Goal: Transaction & Acquisition: Purchase product/service

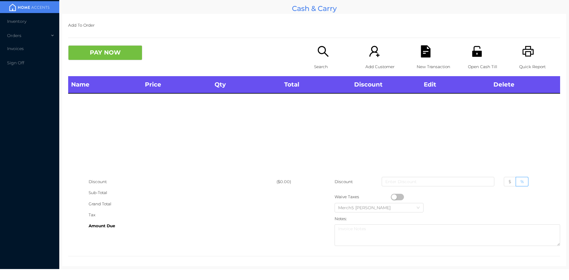
click at [328, 54] on div "Search" at bounding box center [334, 60] width 41 height 31
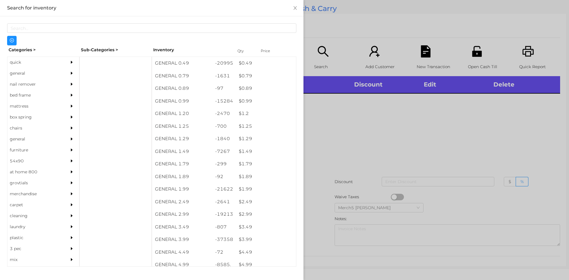
click at [50, 72] on div "general" at bounding box center [34, 73] width 54 height 11
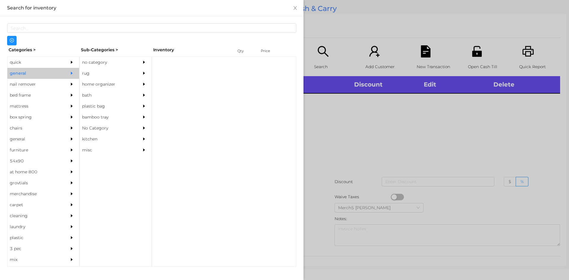
click at [90, 59] on div "no category" at bounding box center [107, 62] width 54 height 11
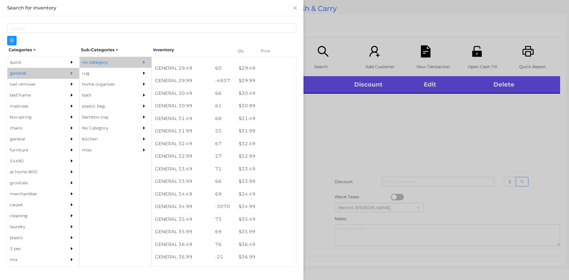
scroll to position [921, 0]
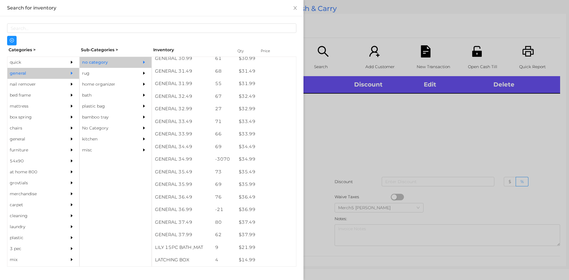
click at [342, 114] on div at bounding box center [284, 140] width 569 height 280
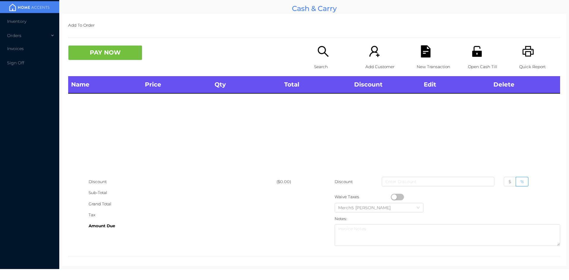
click at [327, 54] on icon "icon: search" at bounding box center [323, 51] width 12 height 12
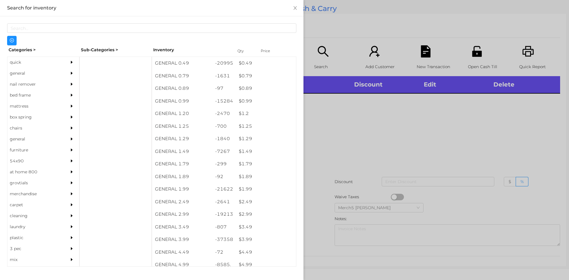
click at [37, 74] on div "general" at bounding box center [34, 73] width 54 height 11
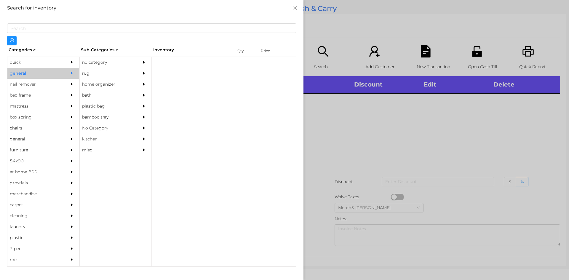
click at [119, 61] on div "no category" at bounding box center [107, 62] width 54 height 11
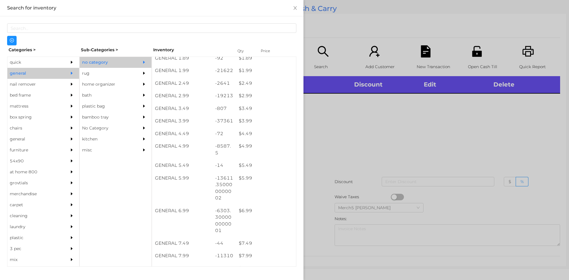
scroll to position [208, 0]
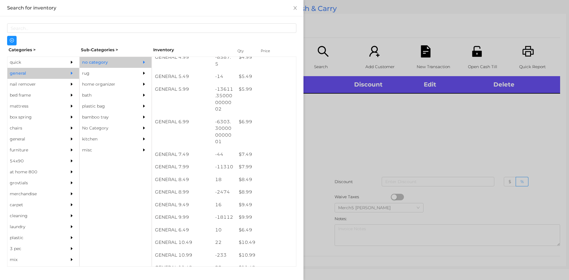
click at [342, 163] on div at bounding box center [284, 140] width 569 height 280
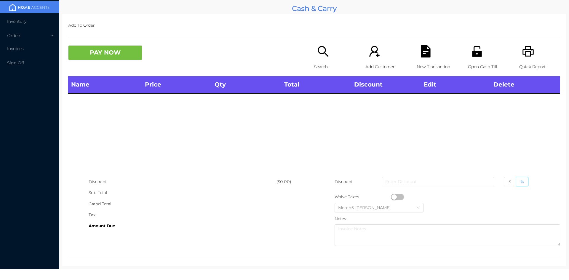
click at [331, 58] on div "Search" at bounding box center [334, 60] width 41 height 31
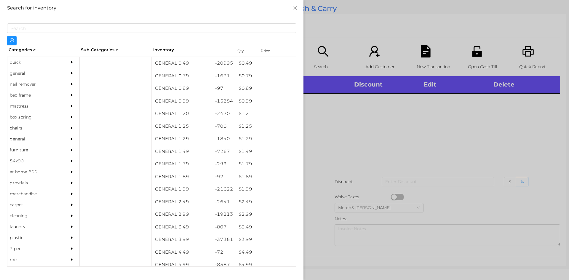
click at [48, 70] on div "general" at bounding box center [34, 73] width 54 height 11
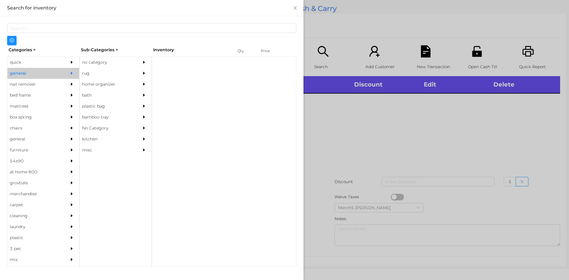
click at [133, 64] on div "no category" at bounding box center [107, 62] width 54 height 11
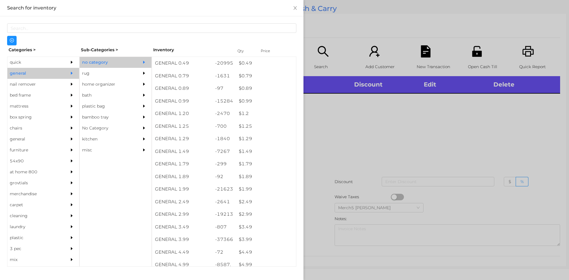
click at [375, 131] on div at bounding box center [284, 140] width 569 height 280
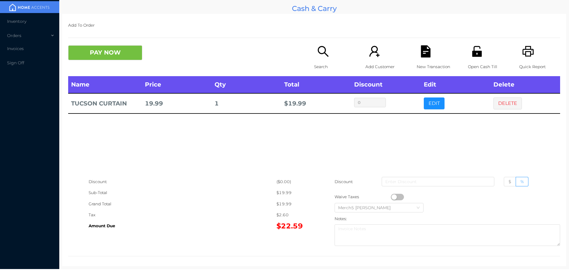
click at [314, 55] on div "Search" at bounding box center [334, 60] width 41 height 31
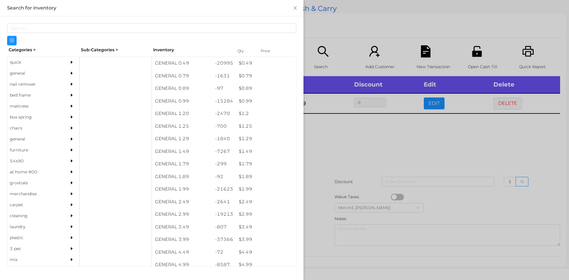
click at [60, 73] on div "general" at bounding box center [43, 73] width 72 height 11
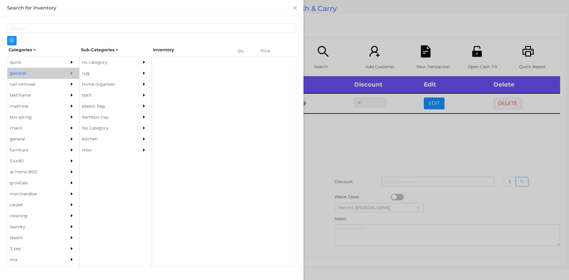
click at [104, 60] on div "no category" at bounding box center [107, 62] width 54 height 11
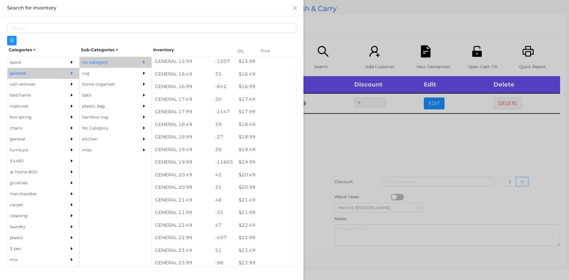
scroll to position [540, 0]
click at [267, 162] on div "$ 19.99" at bounding box center [266, 162] width 60 height 13
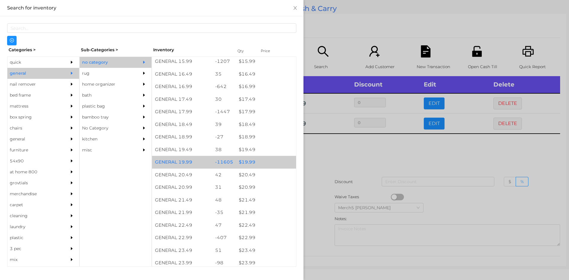
click at [274, 163] on div "$ 19.99" at bounding box center [266, 162] width 60 height 13
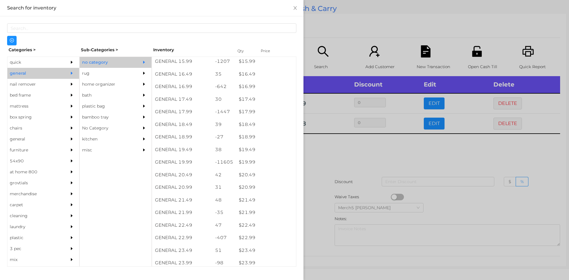
click at [344, 153] on div at bounding box center [284, 140] width 569 height 280
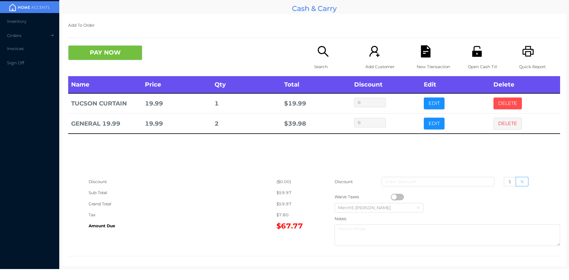
click at [506, 108] on button "DELETE" at bounding box center [508, 104] width 28 height 12
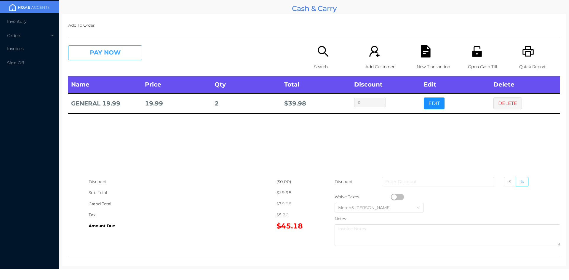
click at [134, 51] on button "PAY NOW" at bounding box center [105, 52] width 74 height 15
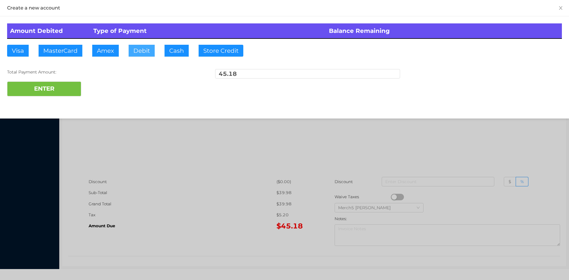
click at [150, 55] on button "Debit" at bounding box center [142, 51] width 26 height 12
click at [79, 91] on button "ENTER" at bounding box center [44, 89] width 74 height 15
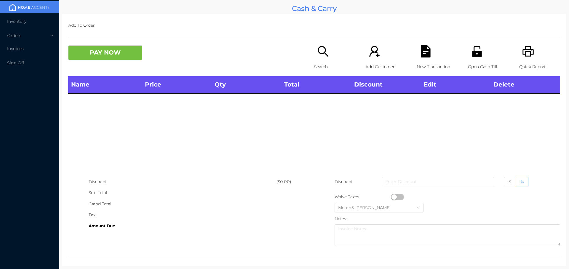
click at [326, 63] on p "Search" at bounding box center [334, 66] width 41 height 11
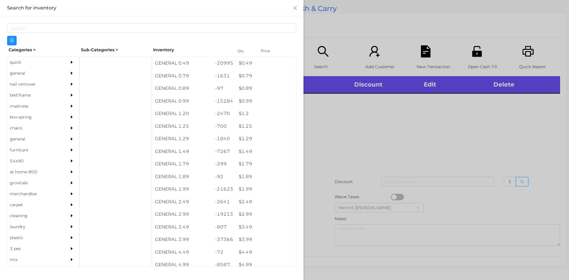
click at [38, 74] on div "general" at bounding box center [34, 73] width 54 height 11
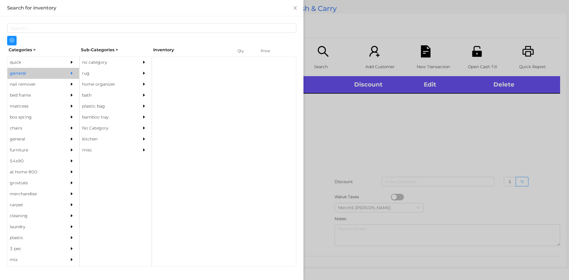
click at [127, 66] on div "no category" at bounding box center [107, 62] width 54 height 11
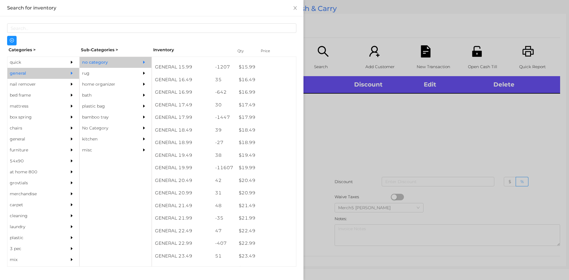
scroll to position [504, 0]
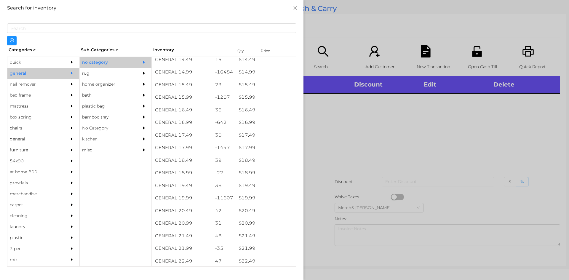
click at [336, 137] on div at bounding box center [284, 140] width 569 height 280
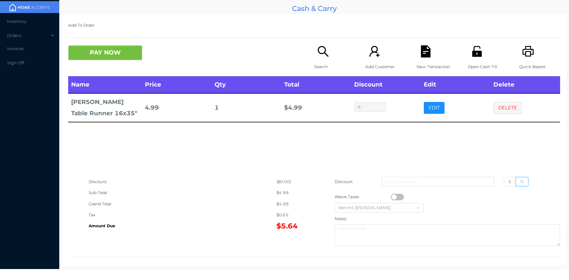
click at [317, 47] on icon "icon: search" at bounding box center [323, 51] width 12 height 12
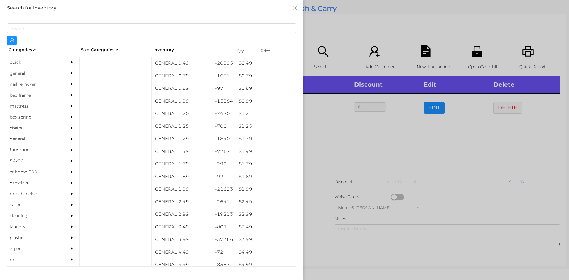
click at [67, 69] on div at bounding box center [73, 73] width 12 height 11
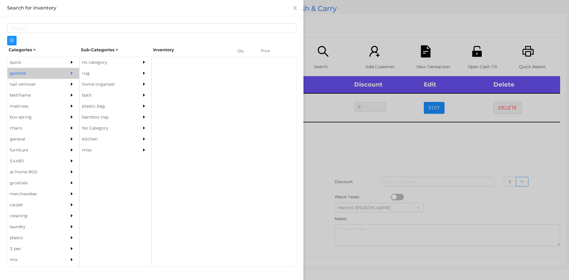
click at [121, 58] on div "no category" at bounding box center [107, 62] width 54 height 11
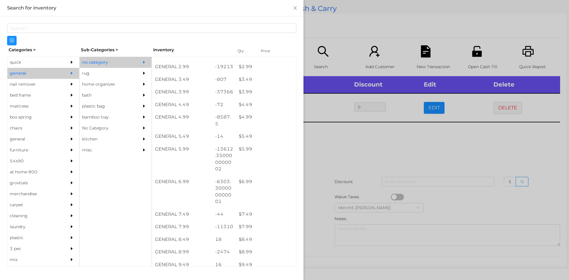
scroll to position [148, 0]
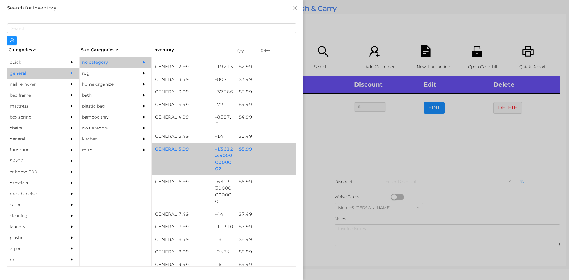
click at [263, 153] on div "$ 5.99" at bounding box center [266, 149] width 60 height 13
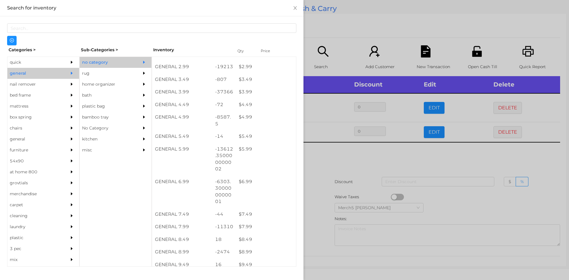
click at [355, 173] on div at bounding box center [284, 140] width 569 height 280
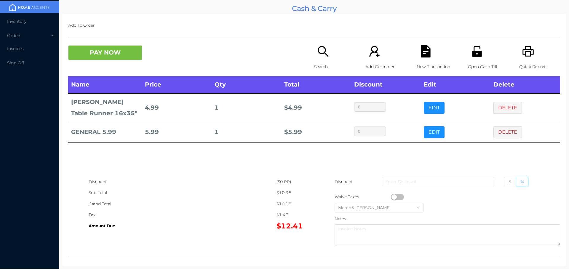
click at [333, 55] on div "Search" at bounding box center [334, 60] width 41 height 31
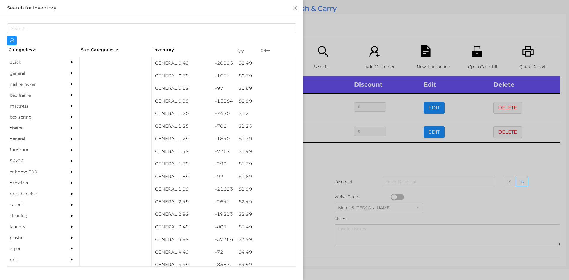
click at [39, 71] on div "general" at bounding box center [34, 73] width 54 height 11
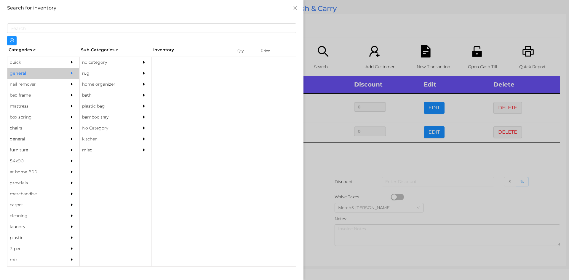
click at [117, 63] on div "no category" at bounding box center [107, 62] width 54 height 11
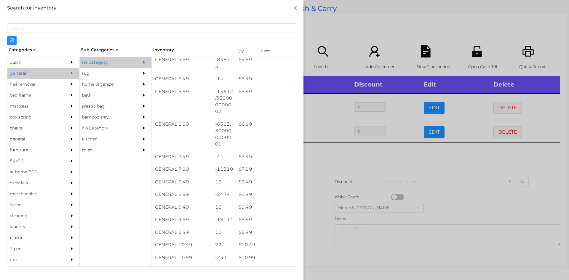
scroll to position [237, 0]
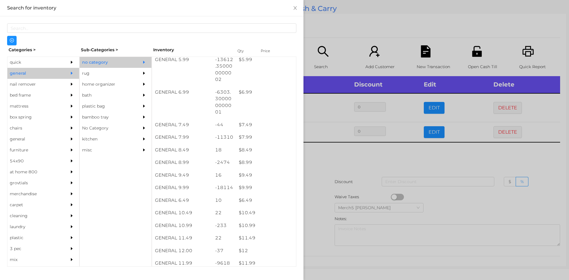
click at [331, 159] on div at bounding box center [284, 140] width 569 height 280
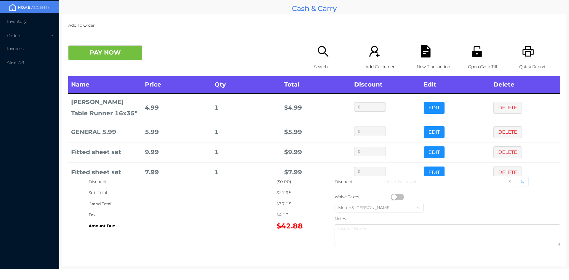
scroll to position [32, 0]
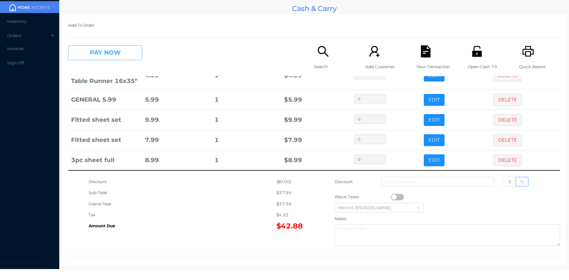
click at [120, 56] on button "PAY NOW" at bounding box center [105, 52] width 74 height 15
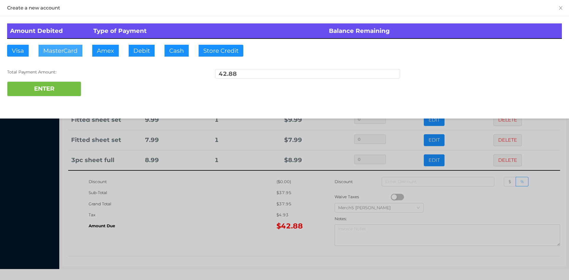
click at [73, 52] on button "MasterCard" at bounding box center [61, 51] width 44 height 12
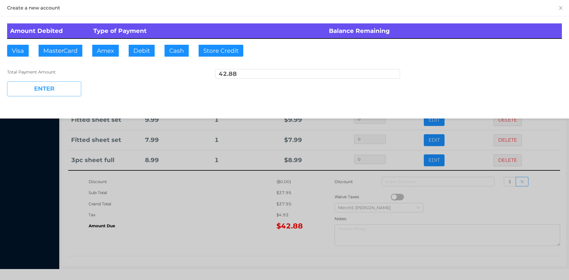
click at [71, 92] on button "ENTER" at bounding box center [44, 89] width 74 height 15
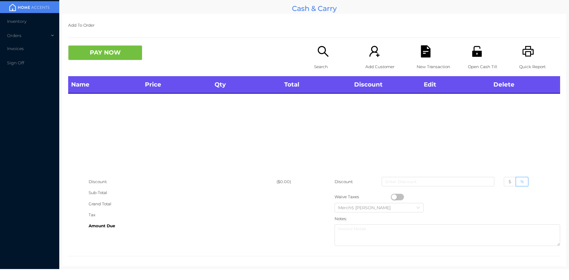
scroll to position [0, 0]
click at [323, 60] on div "Search" at bounding box center [334, 60] width 41 height 31
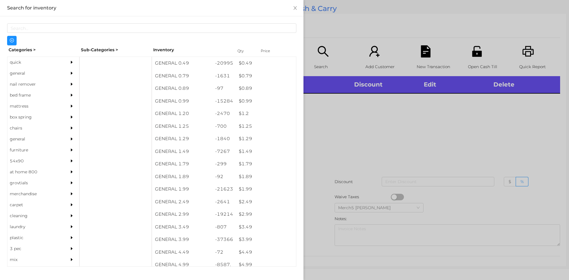
click at [42, 75] on div "general" at bounding box center [34, 73] width 54 height 11
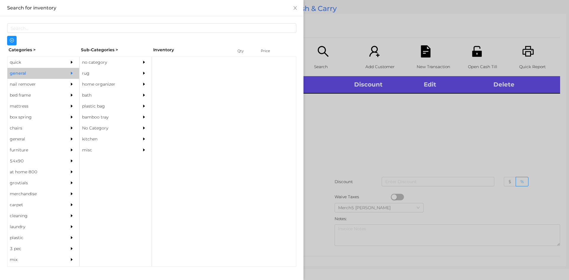
click at [145, 63] on icon "icon: caret-right" at bounding box center [144, 62] width 4 height 4
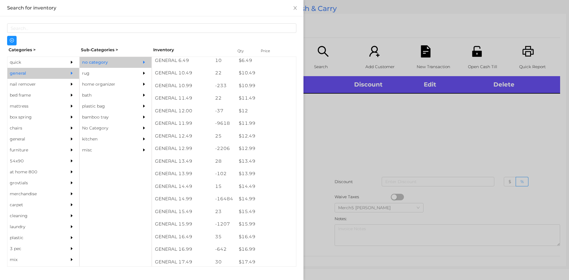
scroll to position [415, 0]
click at [444, 121] on div at bounding box center [284, 140] width 569 height 280
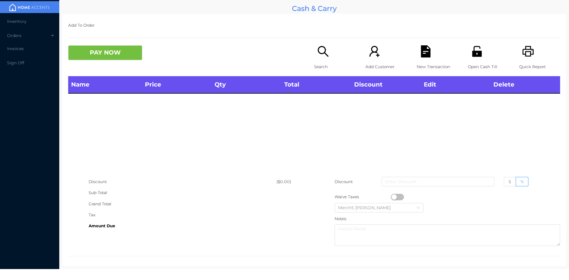
click at [526, 54] on icon "icon: printer" at bounding box center [528, 51] width 12 height 12
click at [485, 118] on div "Name Price Qty Total Discount Edit Delete" at bounding box center [314, 126] width 492 height 100
click at [329, 55] on div "Search" at bounding box center [334, 60] width 41 height 31
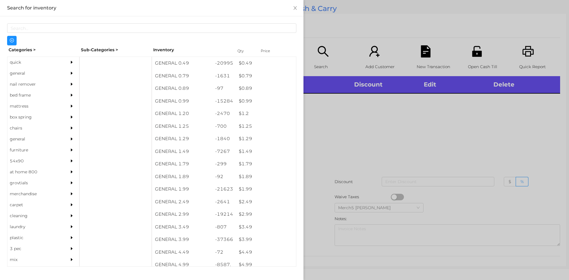
click at [47, 71] on div "general" at bounding box center [34, 73] width 54 height 11
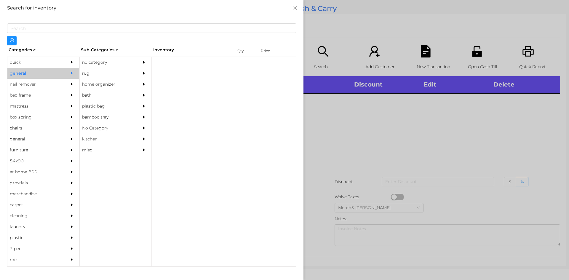
click at [152, 60] on div at bounding box center [224, 162] width 145 height 210
click at [149, 59] on div at bounding box center [146, 62] width 12 height 11
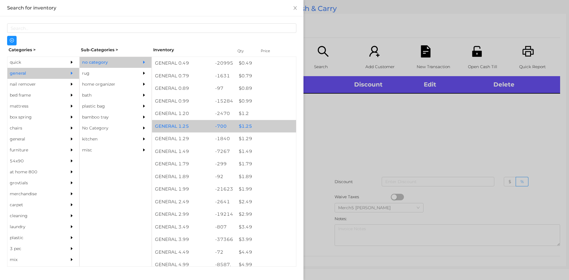
scroll to position [148, 0]
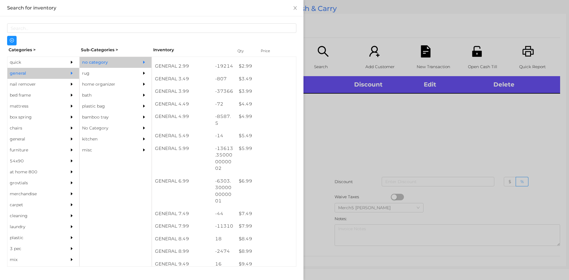
click at [389, 141] on div at bounding box center [284, 140] width 569 height 280
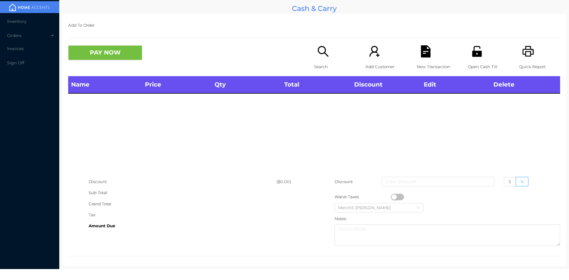
click at [326, 57] on icon "icon: search" at bounding box center [323, 51] width 11 height 11
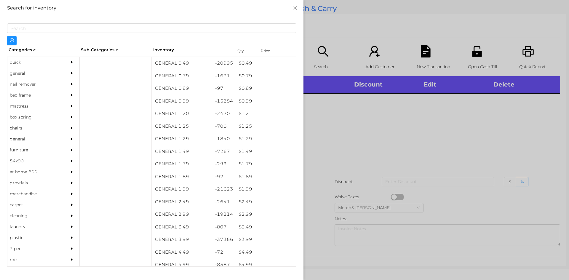
click at [68, 69] on div at bounding box center [73, 73] width 12 height 11
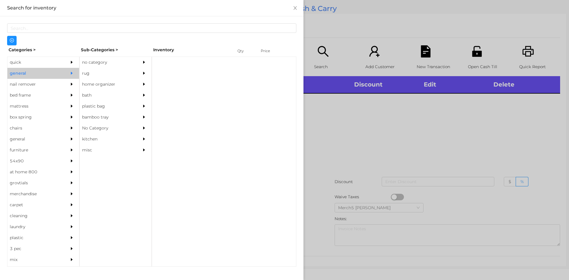
click at [138, 60] on div "no category" at bounding box center [116, 62] width 72 height 11
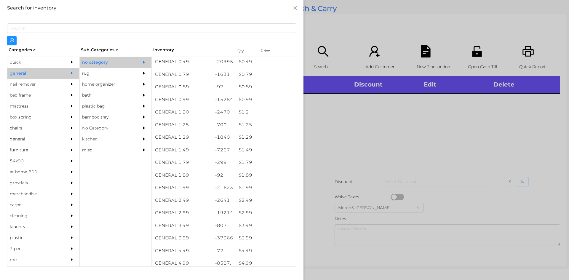
scroll to position [0, 0]
click at [470, 135] on div at bounding box center [284, 140] width 569 height 280
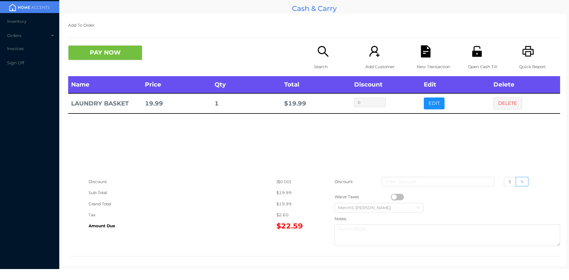
click at [327, 59] on div "Search" at bounding box center [334, 60] width 41 height 31
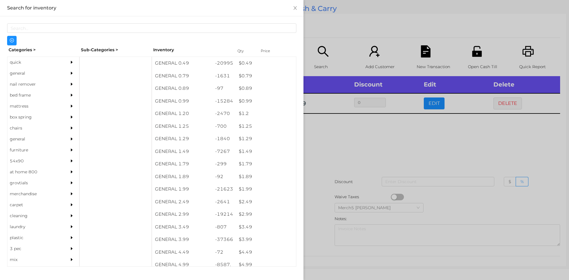
click at [61, 75] on div "general" at bounding box center [43, 73] width 72 height 11
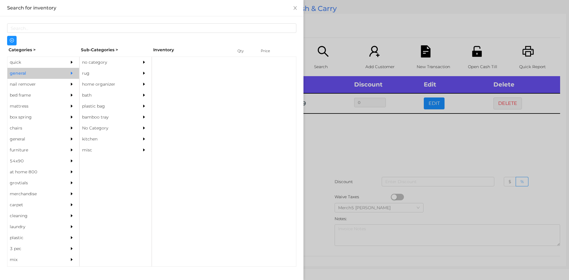
click at [106, 61] on div "no category" at bounding box center [107, 62] width 54 height 11
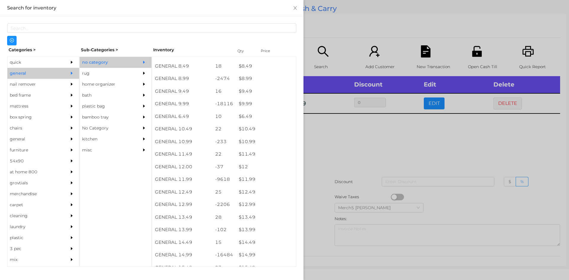
scroll to position [320, 0]
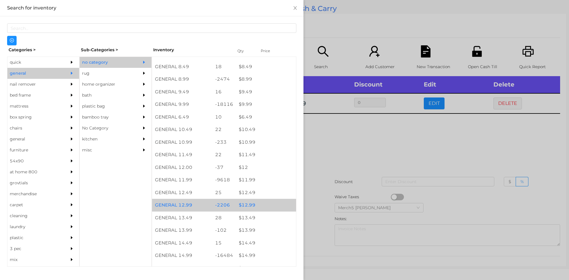
click at [264, 199] on div "$ 12.99" at bounding box center [266, 205] width 60 height 13
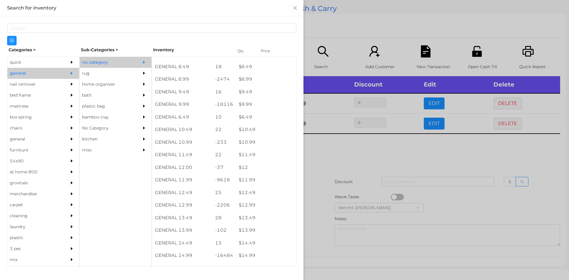
click at [338, 165] on div at bounding box center [284, 140] width 569 height 280
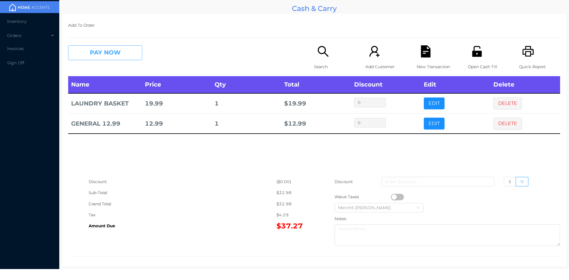
click at [136, 47] on button "PAY NOW" at bounding box center [105, 52] width 74 height 15
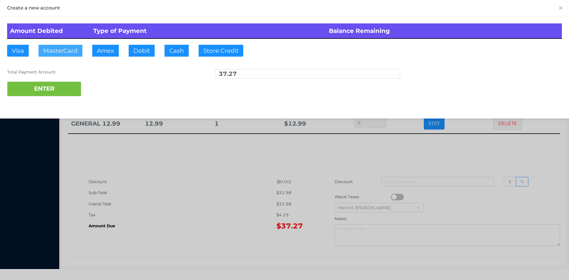
click at [69, 51] on button "MasterCard" at bounding box center [61, 51] width 44 height 12
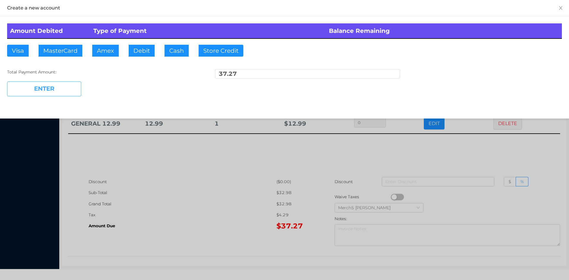
click at [72, 82] on button "ENTER" at bounding box center [44, 89] width 74 height 15
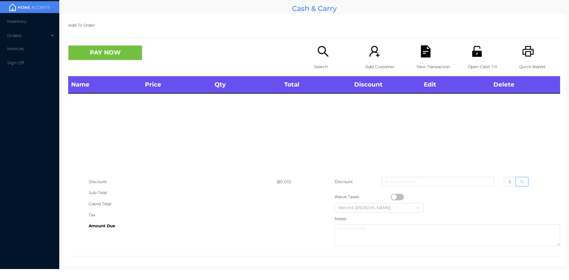
click at [323, 49] on icon "icon: search" at bounding box center [323, 51] width 11 height 11
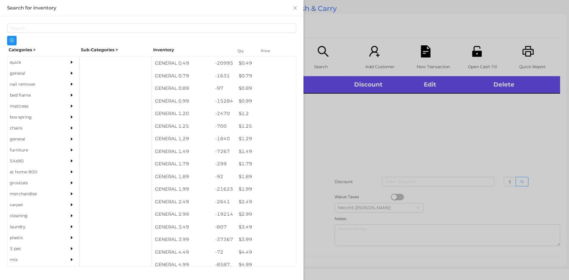
click at [60, 68] on div "general" at bounding box center [43, 73] width 72 height 11
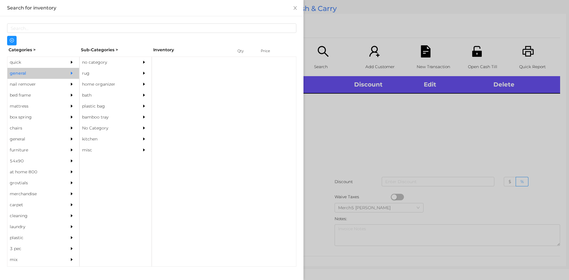
click at [89, 61] on div "no category" at bounding box center [107, 62] width 54 height 11
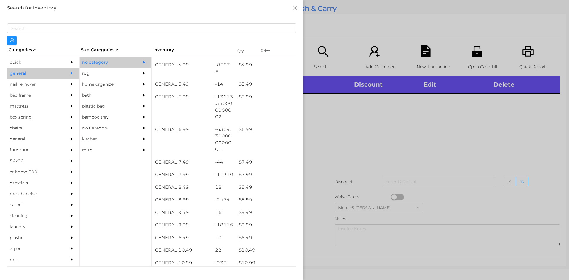
scroll to position [267, 0]
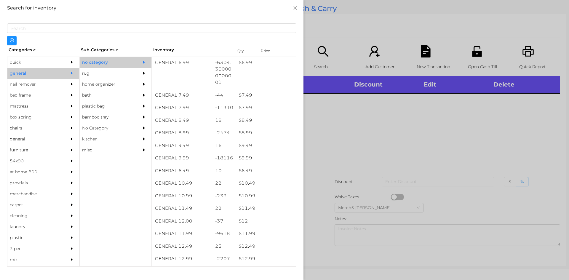
click at [444, 127] on div at bounding box center [284, 140] width 569 height 280
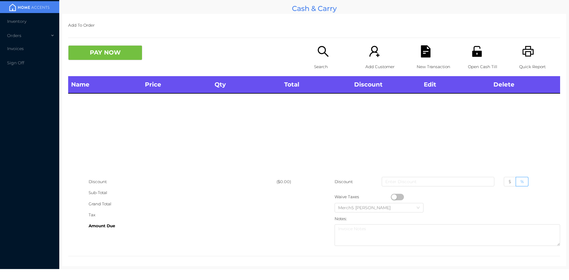
click at [319, 42] on div "Add To Order PAY NOW Search Add Customer New Transaction Open Cash Till Quick R…" at bounding box center [314, 140] width 504 height 252
click at [310, 56] on div "PAY NOW" at bounding box center [191, 52] width 246 height 15
click at [325, 59] on div "Search" at bounding box center [334, 60] width 41 height 31
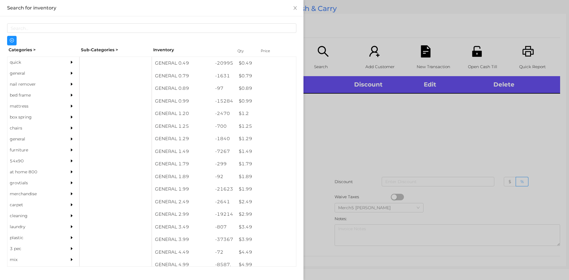
click at [51, 75] on div "general" at bounding box center [34, 73] width 54 height 11
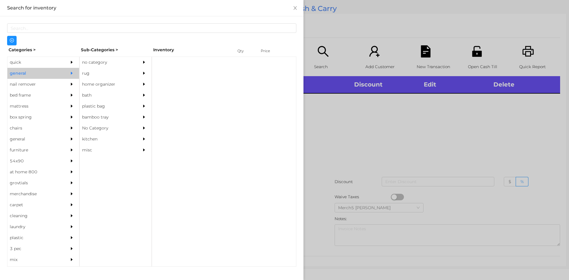
click at [106, 65] on div "no category" at bounding box center [107, 62] width 54 height 11
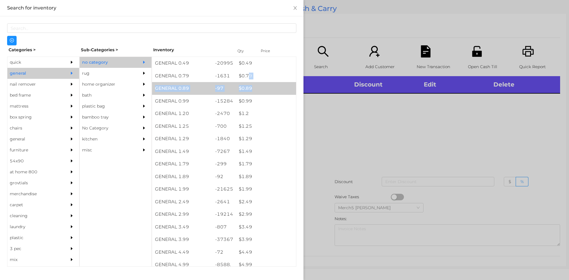
click at [249, 85] on div "GENERAL 0.49 -20995 $ 0.49 GENERAL 0.79 -1631 $ 0.79 GENERAL 0.89 -97 $ 0.89 GE…" at bounding box center [224, 162] width 145 height 210
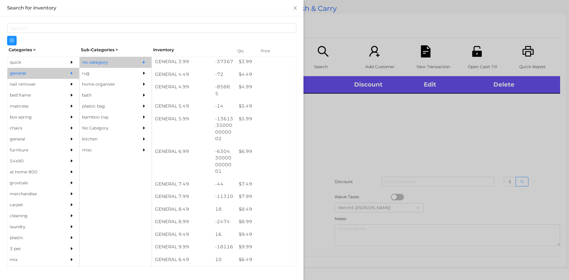
scroll to position [326, 0]
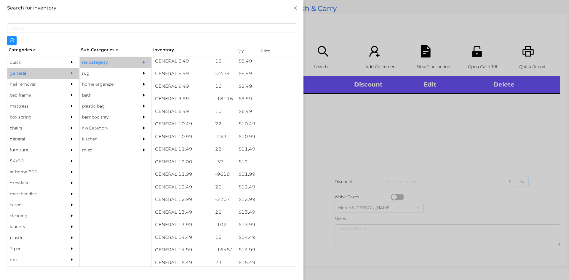
click at [355, 113] on div at bounding box center [284, 140] width 569 height 280
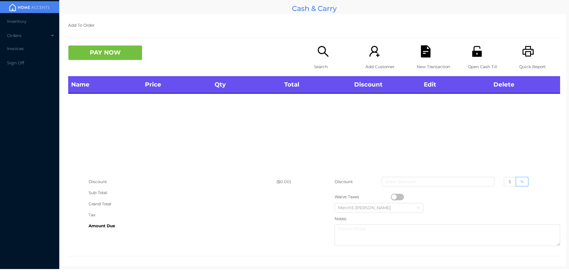
click at [535, 55] on div "Quick Report" at bounding box center [539, 60] width 41 height 31
click at [328, 51] on div "Search" at bounding box center [334, 60] width 41 height 31
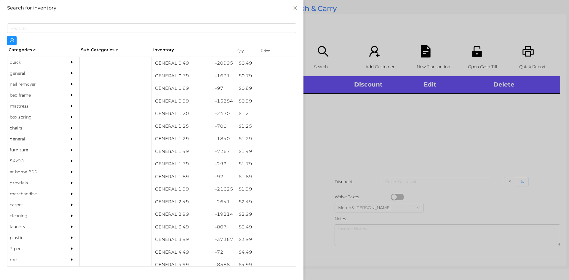
click at [59, 77] on div "general" at bounding box center [43, 73] width 72 height 11
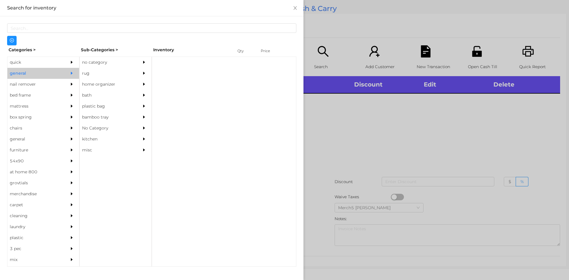
click at [148, 59] on div at bounding box center [146, 62] width 12 height 11
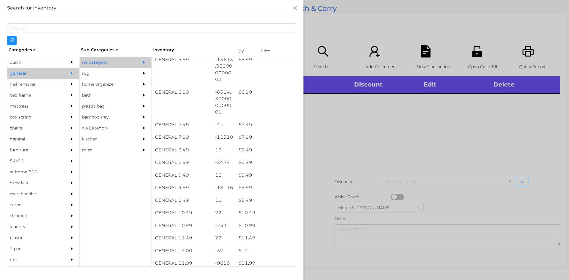
scroll to position [356, 0]
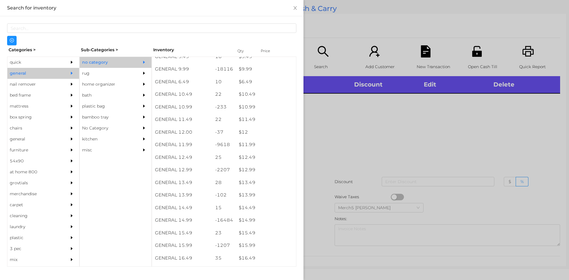
click at [443, 105] on div at bounding box center [284, 140] width 569 height 280
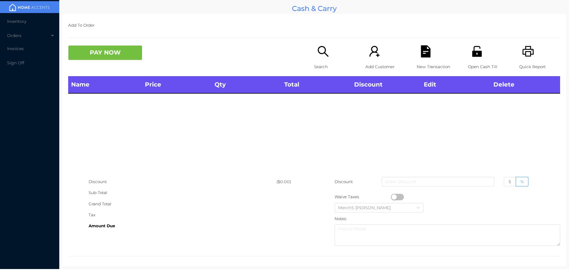
click at [314, 63] on p "Search" at bounding box center [334, 66] width 41 height 11
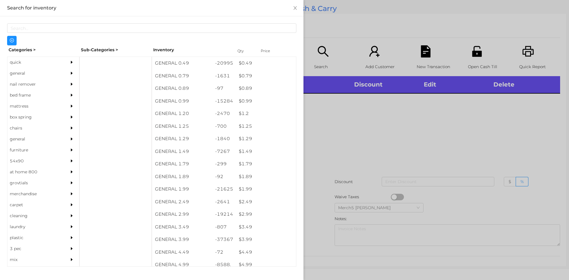
click at [67, 76] on div at bounding box center [73, 73] width 12 height 11
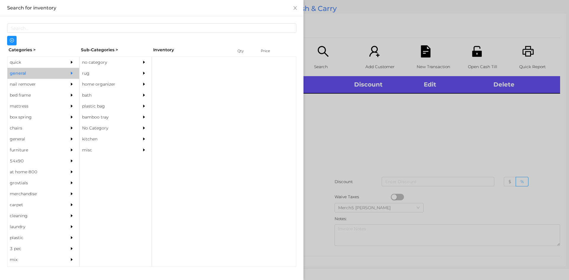
click at [135, 64] on div "no category" at bounding box center [116, 62] width 72 height 11
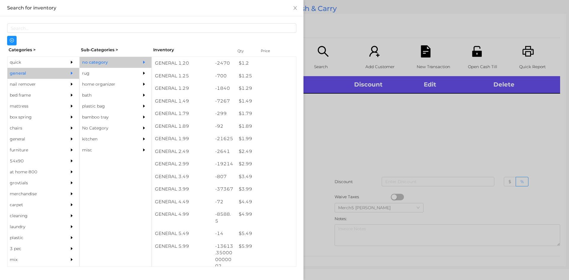
scroll to position [59, 0]
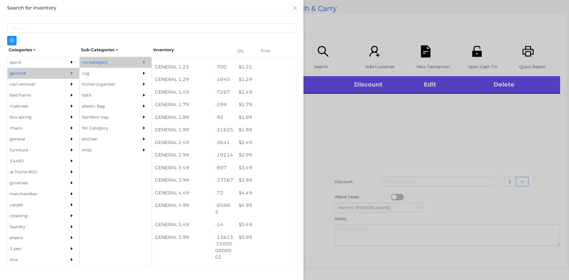
click at [404, 120] on div at bounding box center [284, 140] width 569 height 280
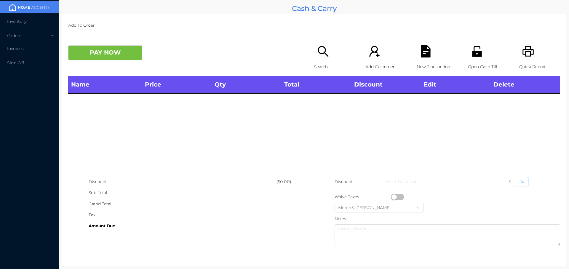
click at [322, 58] on icon "icon: search" at bounding box center [323, 51] width 12 height 12
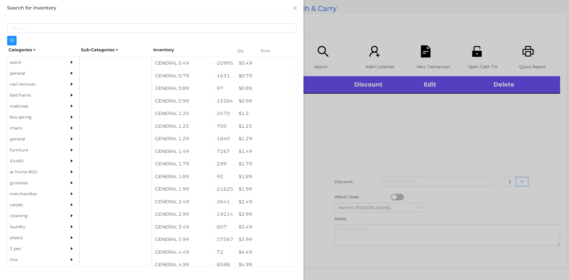
click at [60, 69] on div "general" at bounding box center [43, 73] width 72 height 11
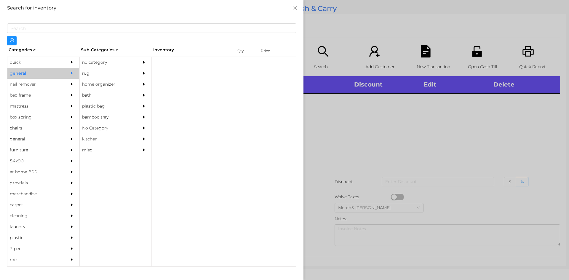
click at [134, 59] on div "no category" at bounding box center [116, 62] width 72 height 11
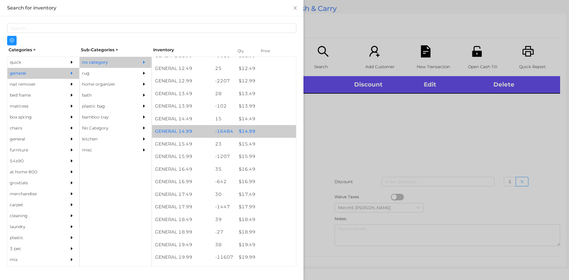
scroll to position [593, 0]
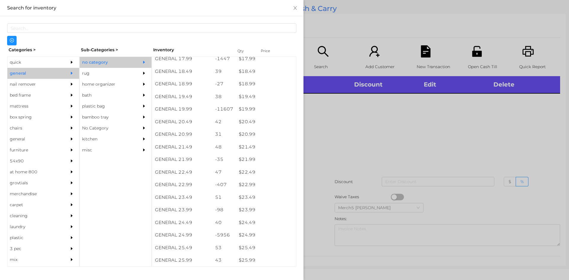
click at [346, 128] on div at bounding box center [284, 140] width 569 height 280
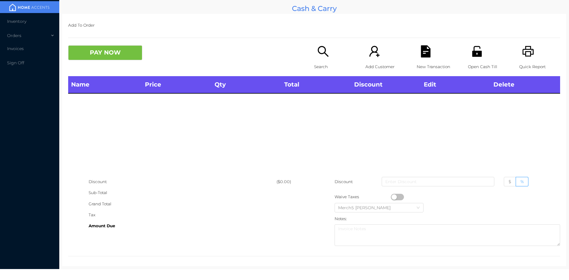
click at [340, 52] on div "Search" at bounding box center [334, 60] width 41 height 31
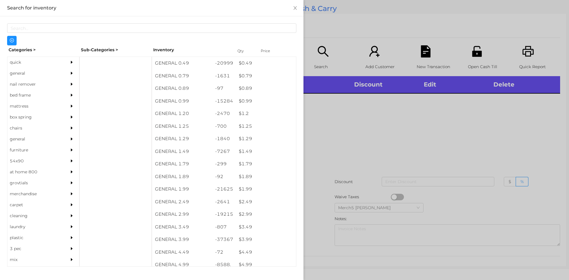
click at [48, 74] on div "general" at bounding box center [34, 73] width 54 height 11
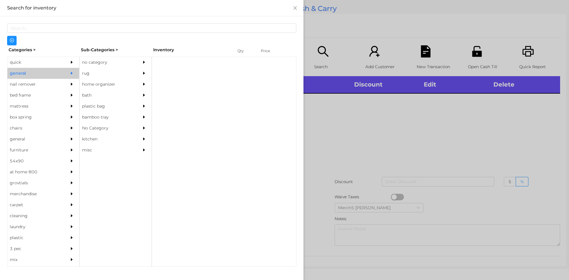
click at [92, 65] on div "no category" at bounding box center [107, 62] width 54 height 11
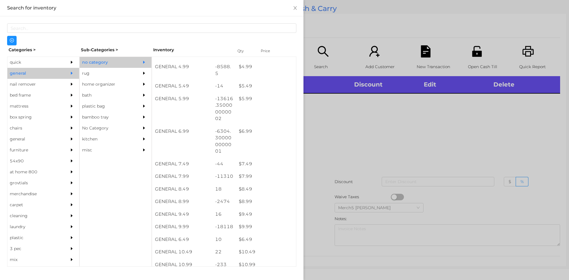
scroll to position [267, 0]
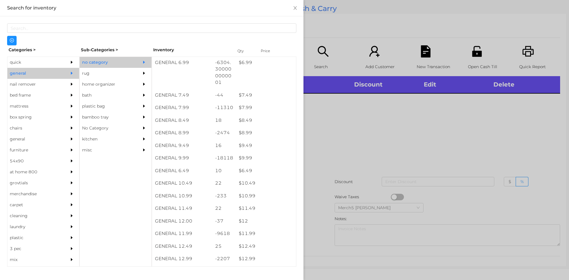
click at [405, 127] on div at bounding box center [284, 140] width 569 height 280
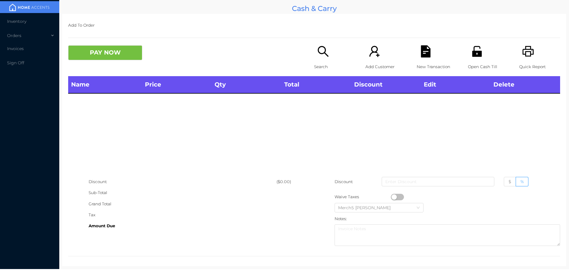
click at [332, 51] on div "Search" at bounding box center [334, 60] width 41 height 31
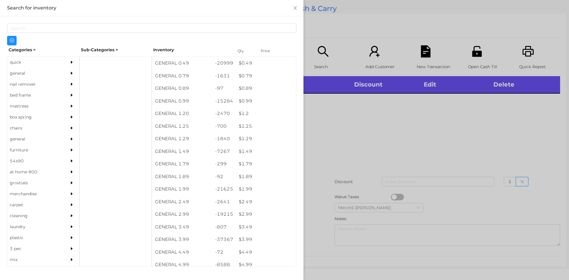
click at [49, 75] on div "general" at bounding box center [34, 73] width 54 height 11
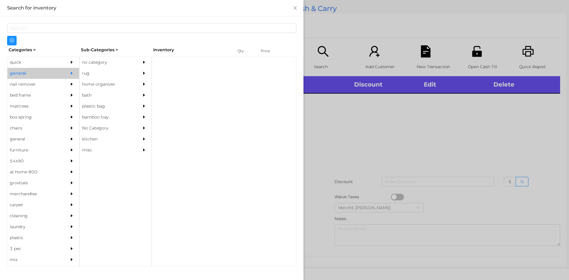
click at [95, 60] on div "no category" at bounding box center [107, 62] width 54 height 11
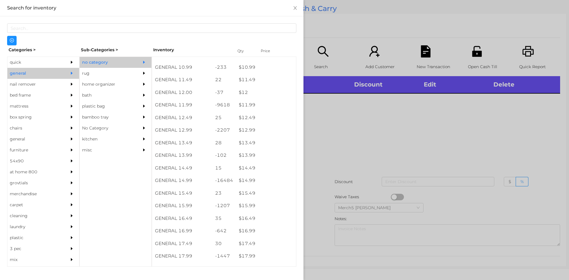
scroll to position [445, 0]
click at [355, 123] on div at bounding box center [284, 140] width 569 height 280
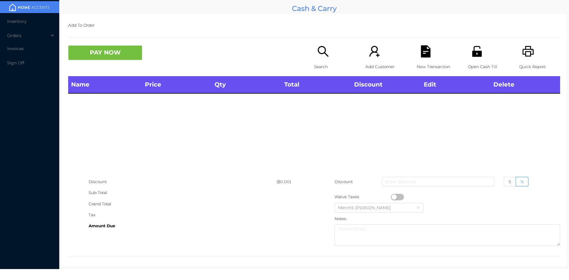
click at [316, 60] on div "Search" at bounding box center [334, 60] width 41 height 31
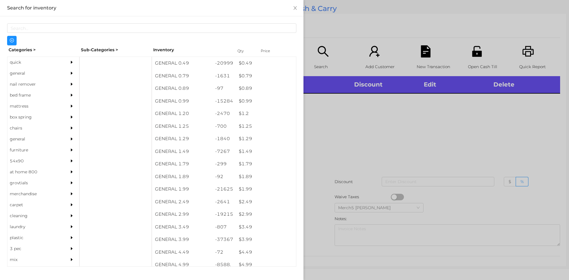
click at [60, 70] on div "general" at bounding box center [43, 73] width 72 height 11
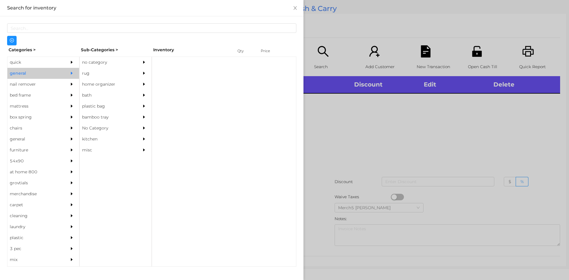
click at [111, 58] on div "no category" at bounding box center [107, 62] width 54 height 11
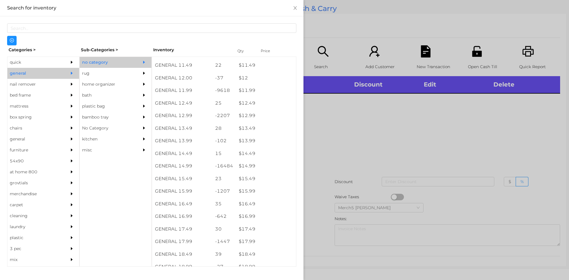
scroll to position [410, 0]
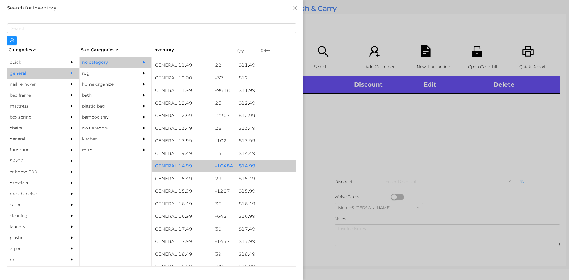
click at [262, 169] on div "$ 14.99" at bounding box center [266, 166] width 60 height 13
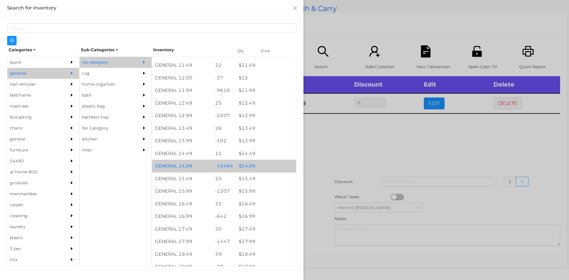
click at [267, 169] on div "$ 14.99" at bounding box center [266, 166] width 60 height 13
click at [271, 169] on div "$ 14.99" at bounding box center [266, 166] width 60 height 13
click at [280, 168] on div "$ 14.99" at bounding box center [266, 166] width 60 height 13
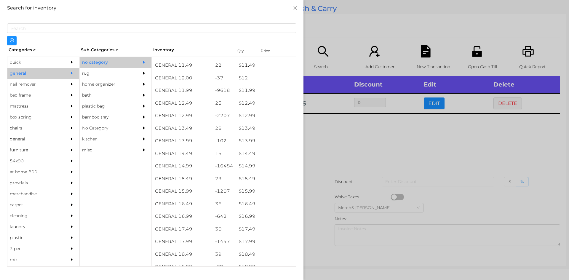
click at [354, 158] on div at bounding box center [284, 140] width 569 height 280
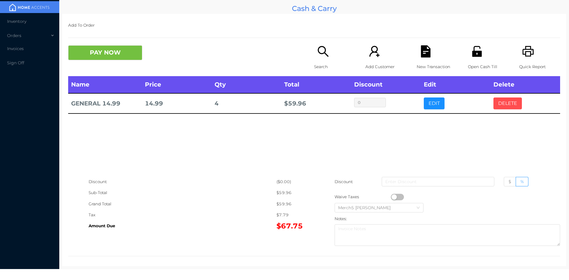
click at [511, 101] on button "DELETE" at bounding box center [508, 104] width 28 height 12
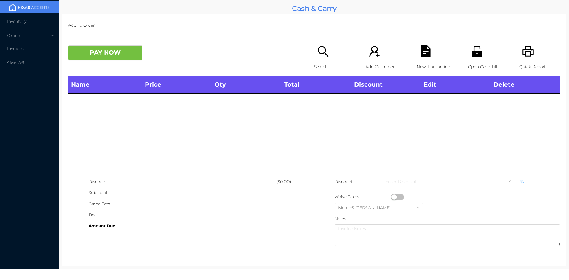
click at [320, 54] on icon "icon: search" at bounding box center [323, 51] width 12 height 12
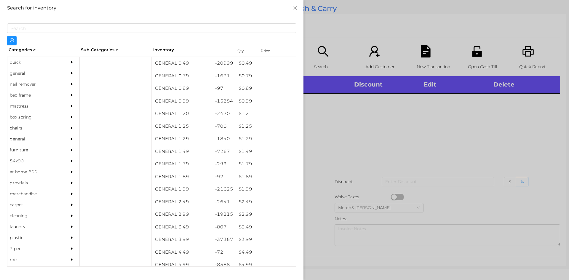
click at [63, 76] on div "general" at bounding box center [43, 73] width 72 height 11
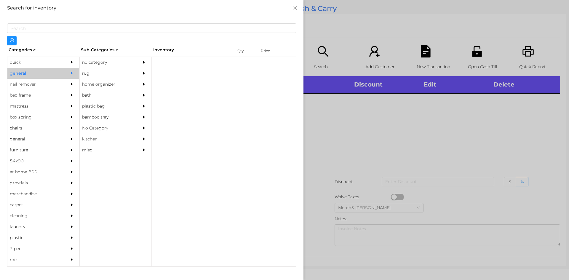
click at [127, 59] on div "no category" at bounding box center [107, 62] width 54 height 11
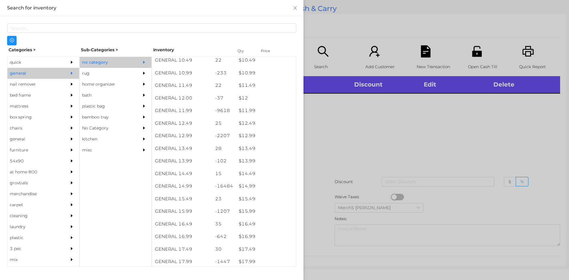
scroll to position [390, 0]
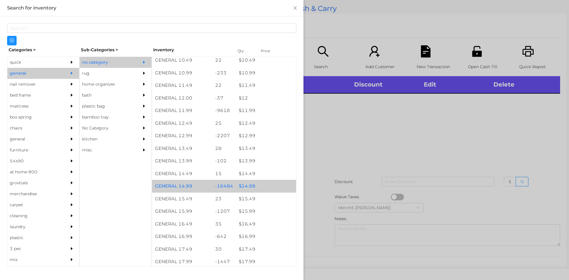
click at [266, 189] on div "$ 14.99" at bounding box center [266, 186] width 60 height 13
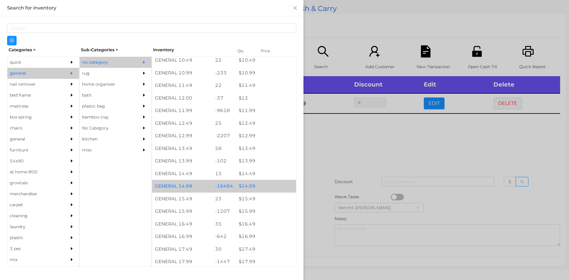
click at [273, 185] on div "$ 14.99" at bounding box center [266, 186] width 60 height 13
click at [276, 186] on div "$ 14.99" at bounding box center [266, 186] width 60 height 13
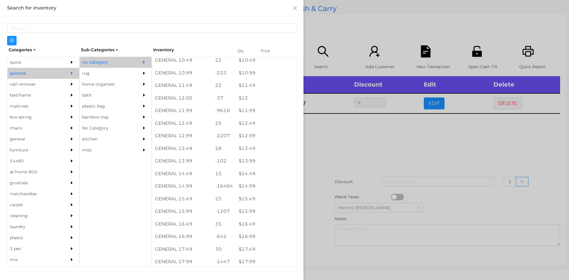
click at [382, 144] on div at bounding box center [284, 140] width 569 height 280
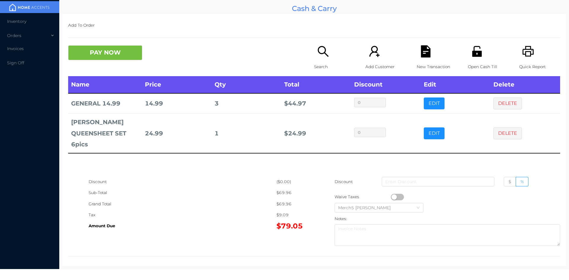
click at [327, 59] on div "Search" at bounding box center [334, 60] width 41 height 31
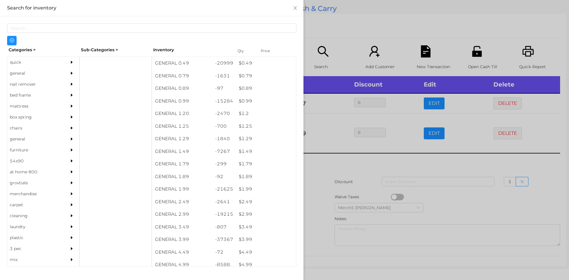
click at [60, 82] on div "nail remover" at bounding box center [43, 84] width 72 height 11
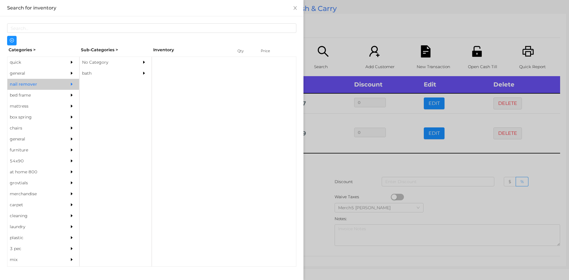
click at [73, 71] on div at bounding box center [73, 73] width 12 height 11
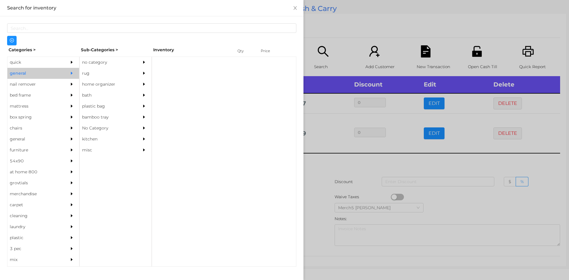
click at [124, 58] on div "no category" at bounding box center [107, 62] width 54 height 11
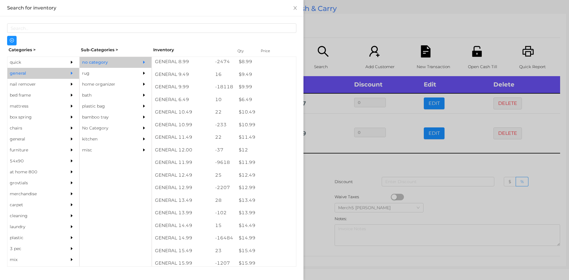
scroll to position [339, 0]
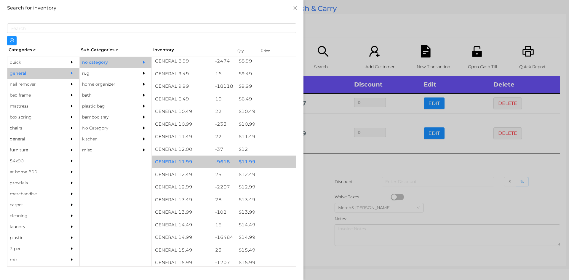
click at [267, 163] on div "$ 11.99" at bounding box center [266, 162] width 60 height 13
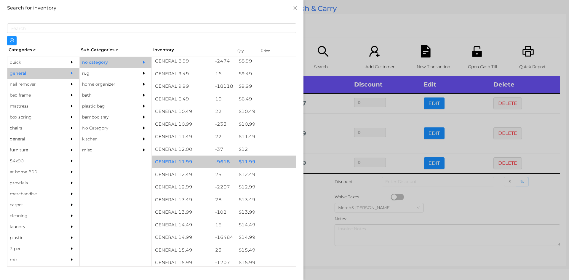
click at [274, 162] on div "$ 11.99" at bounding box center [266, 162] width 60 height 13
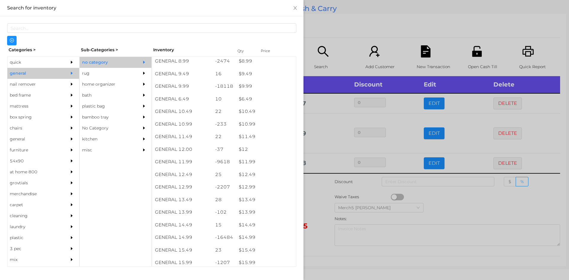
click at [319, 185] on div at bounding box center [284, 140] width 569 height 280
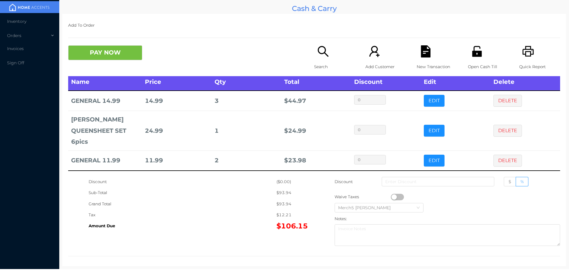
scroll to position [3, 0]
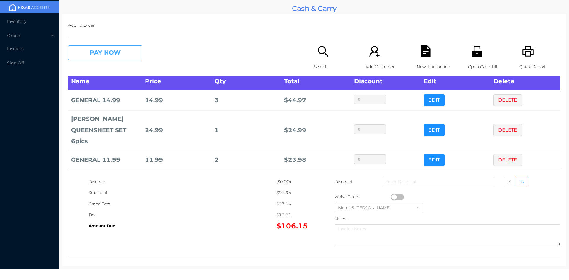
click at [132, 53] on button "PAY NOW" at bounding box center [105, 52] width 74 height 15
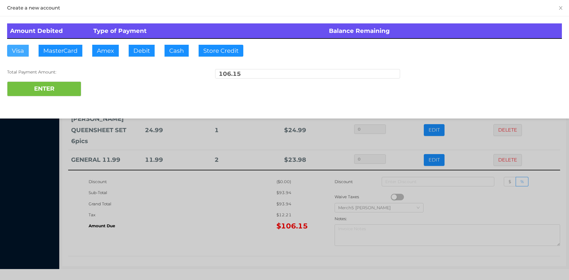
click at [26, 52] on button "Visa" at bounding box center [18, 51] width 22 height 12
click at [65, 93] on button "ENTER" at bounding box center [44, 89] width 74 height 15
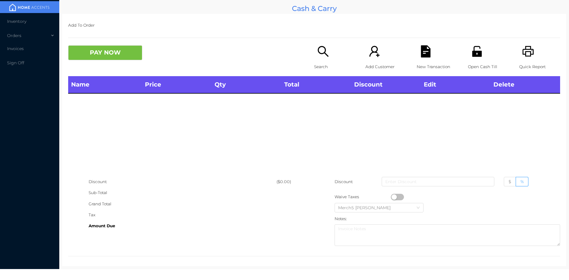
scroll to position [0, 0]
click at [326, 49] on icon "icon: search" at bounding box center [323, 51] width 12 height 12
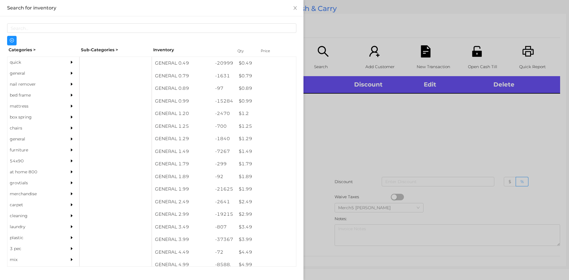
click at [67, 75] on div at bounding box center [73, 73] width 12 height 11
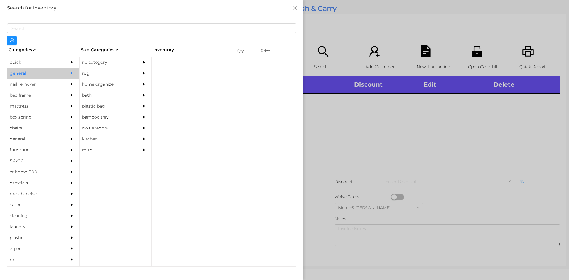
click at [116, 64] on div "no category" at bounding box center [107, 62] width 54 height 11
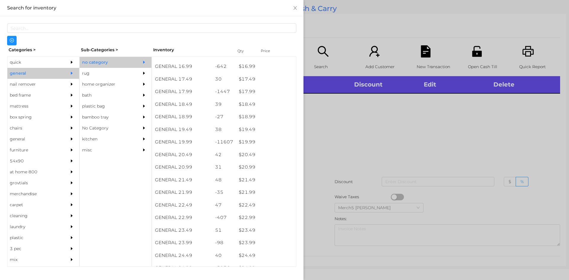
scroll to position [623, 0]
click at [349, 145] on div at bounding box center [284, 140] width 569 height 280
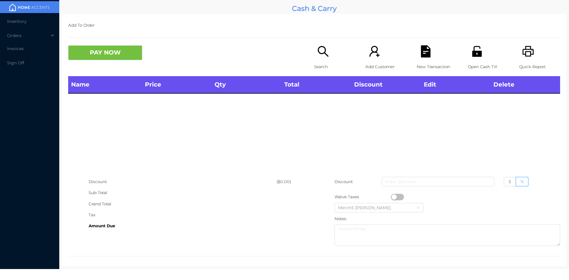
click at [322, 57] on icon "icon: search" at bounding box center [323, 51] width 12 height 12
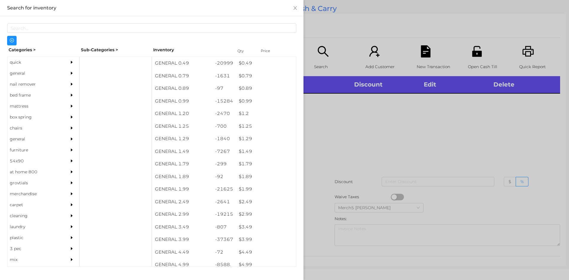
click at [59, 72] on div "general" at bounding box center [43, 73] width 72 height 11
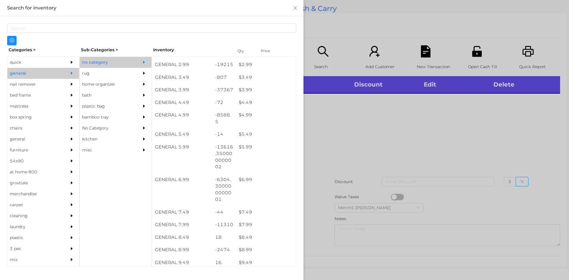
scroll to position [151, 0]
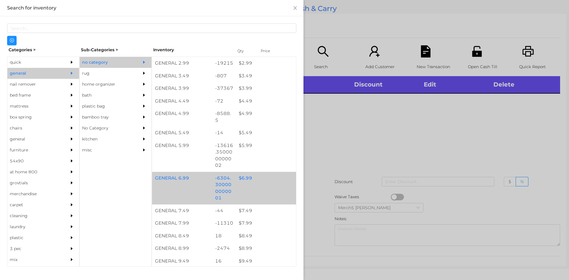
click at [269, 181] on div "$ 6.99" at bounding box center [266, 178] width 60 height 13
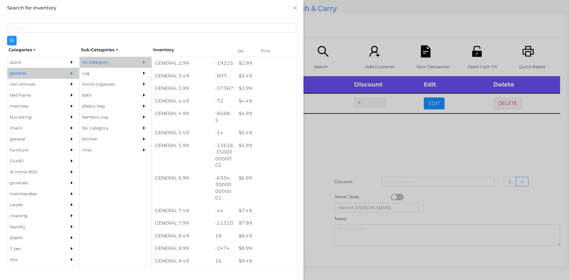
click at [368, 159] on div at bounding box center [284, 140] width 569 height 280
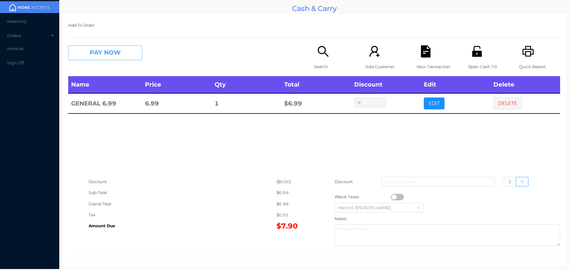
click at [131, 51] on button "PAY NOW" at bounding box center [105, 52] width 74 height 15
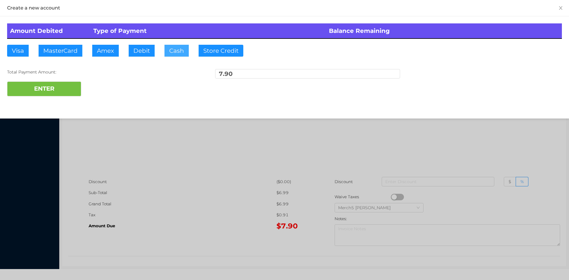
click at [179, 50] on button "Cash" at bounding box center [177, 51] width 24 height 12
type input "10"
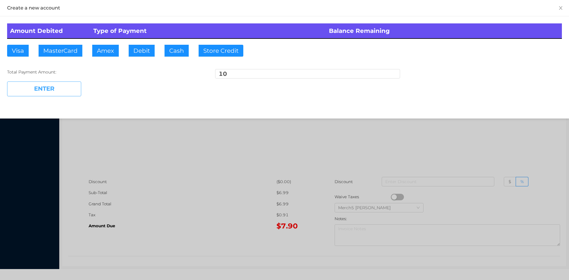
click at [76, 88] on button "ENTER" at bounding box center [44, 89] width 74 height 15
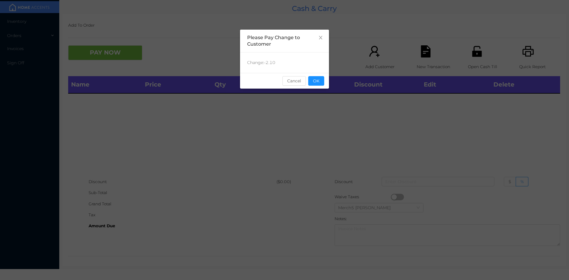
click at [321, 84] on button "OK" at bounding box center [316, 80] width 16 height 9
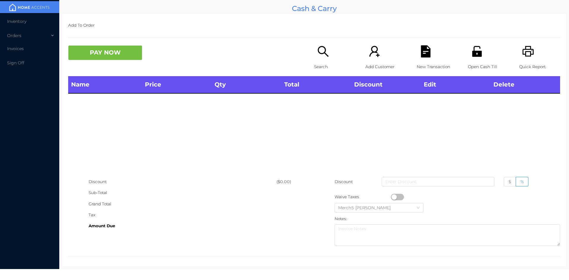
click at [328, 55] on div "Search" at bounding box center [334, 60] width 41 height 31
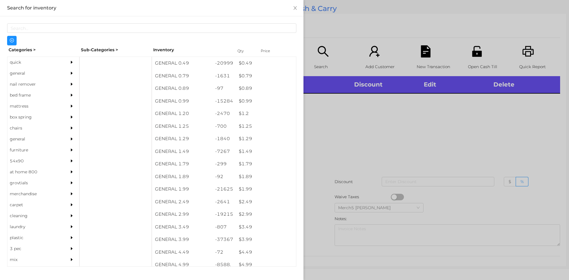
click at [57, 78] on div "general" at bounding box center [34, 73] width 54 height 11
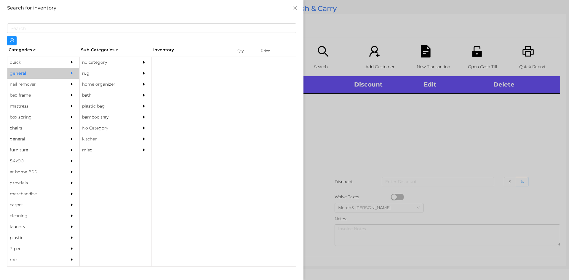
click at [98, 64] on div "no category" at bounding box center [107, 62] width 54 height 11
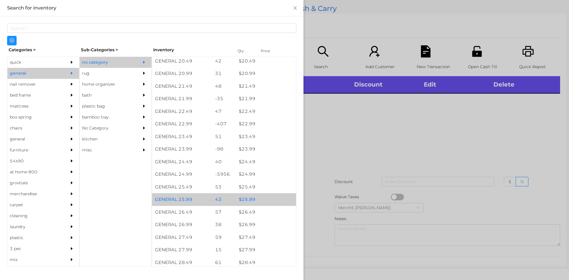
scroll to position [712, 0]
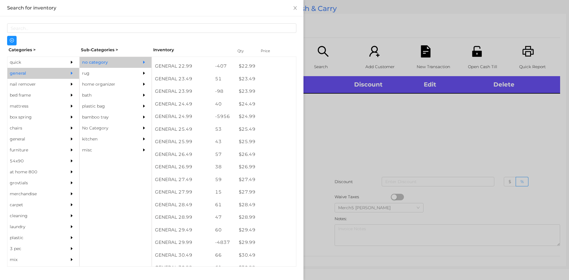
click at [343, 126] on div at bounding box center [284, 140] width 569 height 280
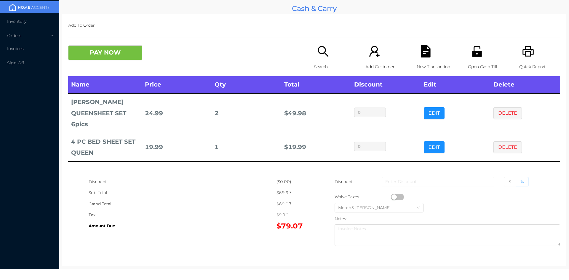
click at [123, 52] on button "PAY NOW" at bounding box center [105, 52] width 74 height 15
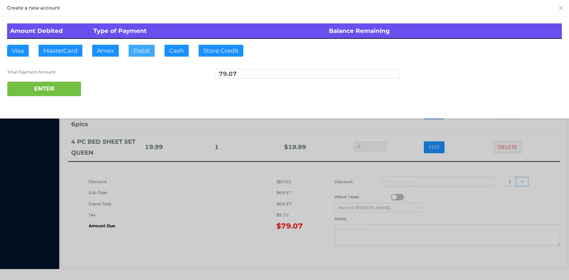
click at [146, 54] on button "Debit" at bounding box center [142, 51] width 26 height 12
click at [75, 90] on button "ENTER" at bounding box center [44, 89] width 74 height 15
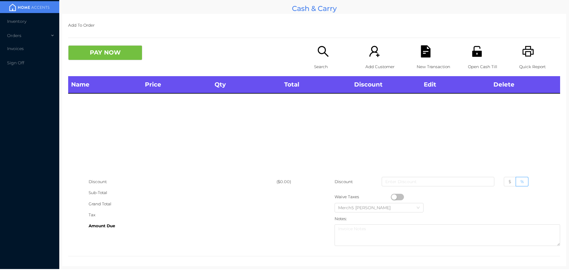
click at [523, 52] on icon "icon: printer" at bounding box center [528, 51] width 11 height 11
click at [326, 58] on div "Search" at bounding box center [334, 60] width 41 height 31
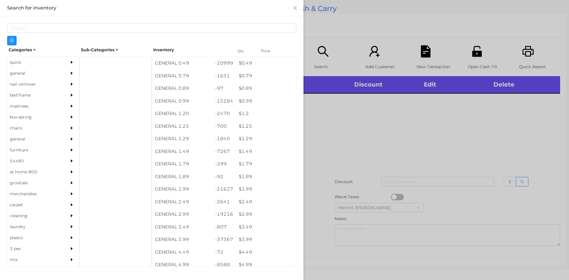
click at [70, 71] on icon "icon: caret-right" at bounding box center [72, 73] width 4 height 4
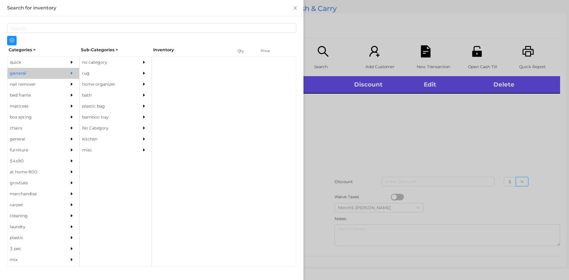
click at [123, 59] on div "no category" at bounding box center [107, 62] width 54 height 11
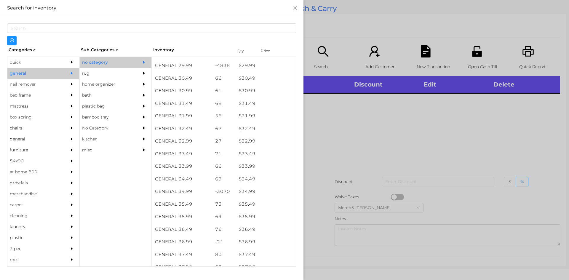
scroll to position [921, 0]
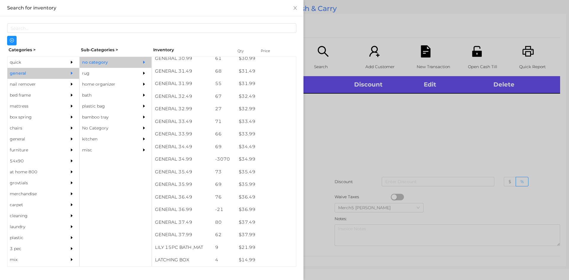
click at [478, 139] on div at bounding box center [284, 140] width 569 height 280
